Goal: Navigation & Orientation: Find specific page/section

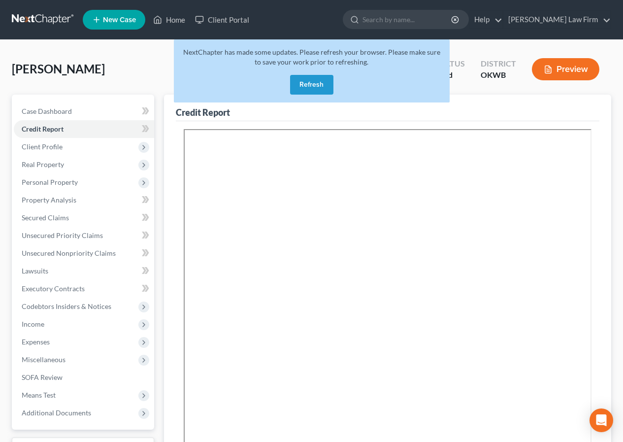
click at [317, 79] on button "Refresh" at bounding box center [311, 85] width 43 height 20
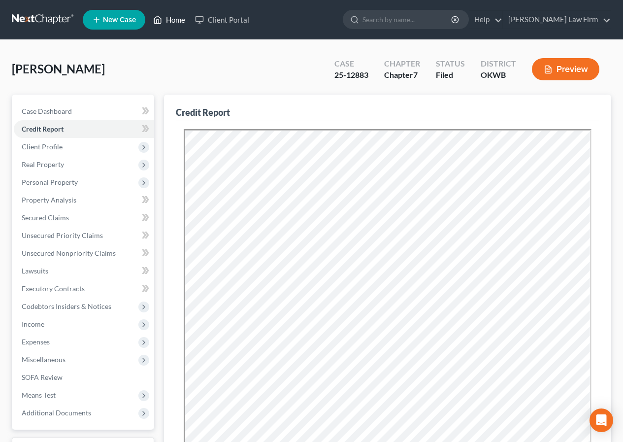
click at [174, 21] on link "Home" at bounding box center [169, 20] width 42 height 18
